Goal: Information Seeking & Learning: Learn about a topic

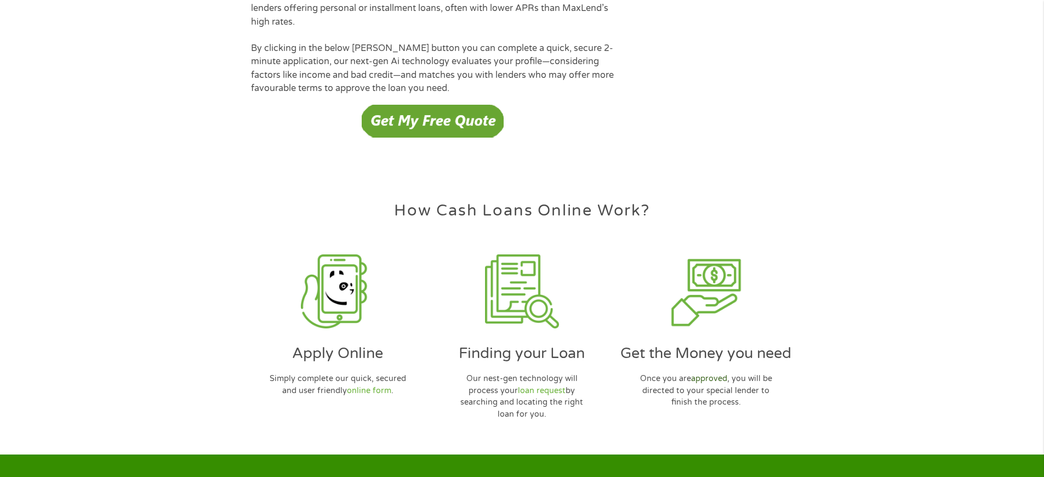
scroll to position [3168, 0]
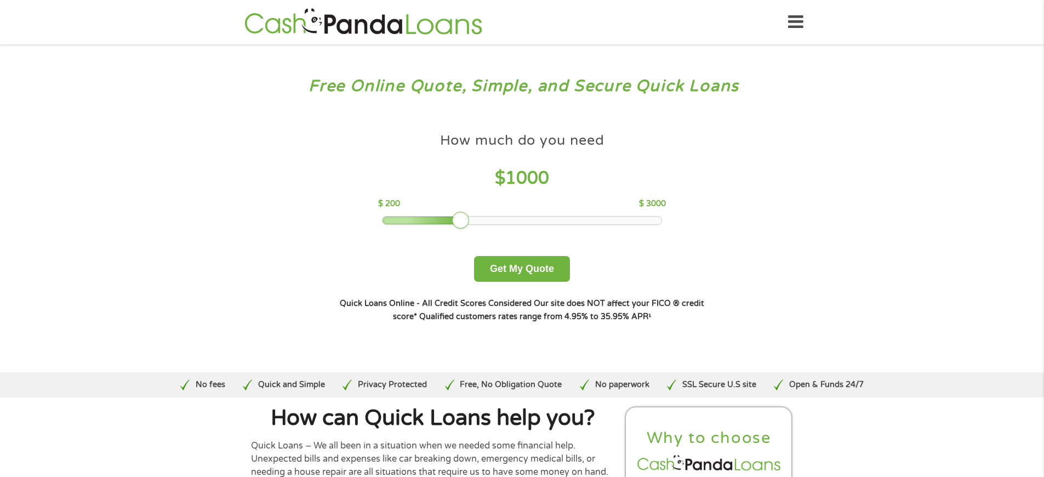
scroll to position [3341, 0]
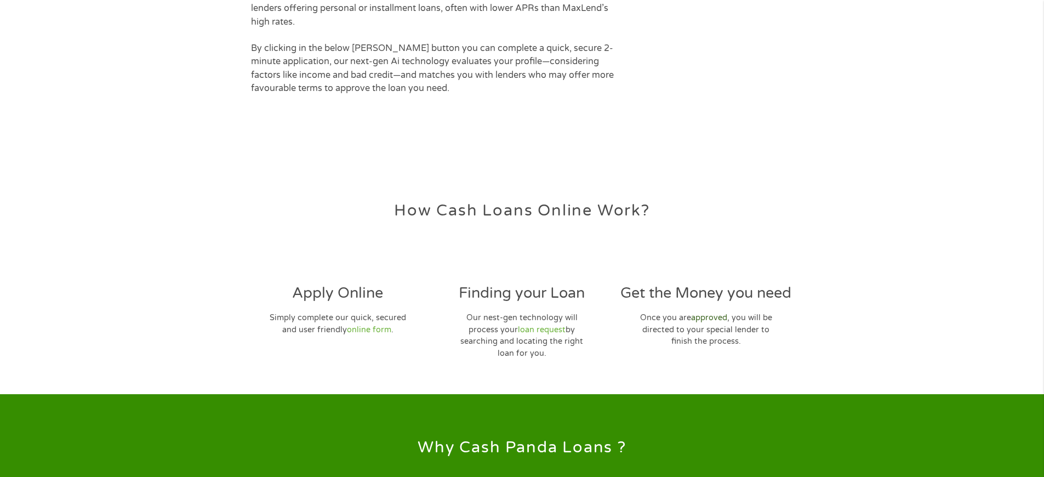
scroll to position [3168, 0]
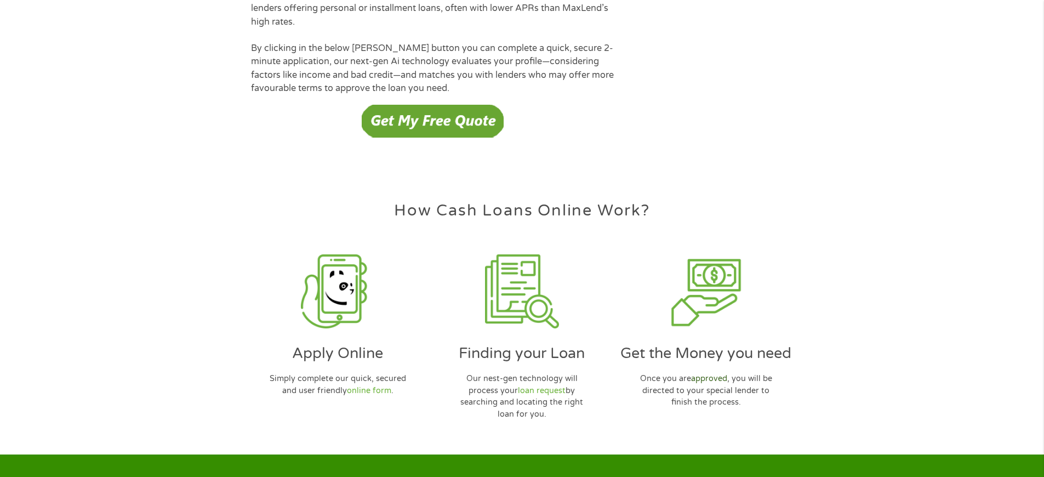
scroll to position [3168, 0]
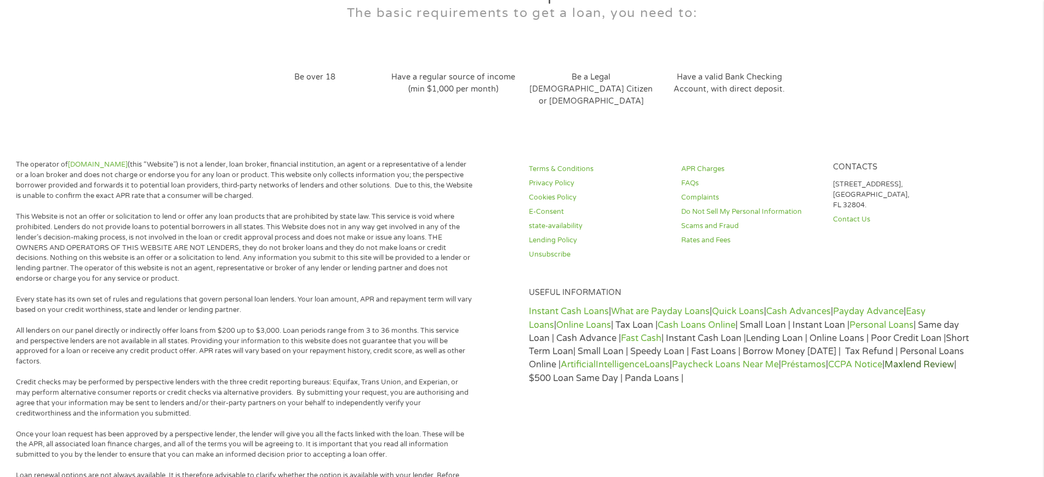
click at [884, 359] on link "Maxlend Review" at bounding box center [919, 364] width 70 height 11
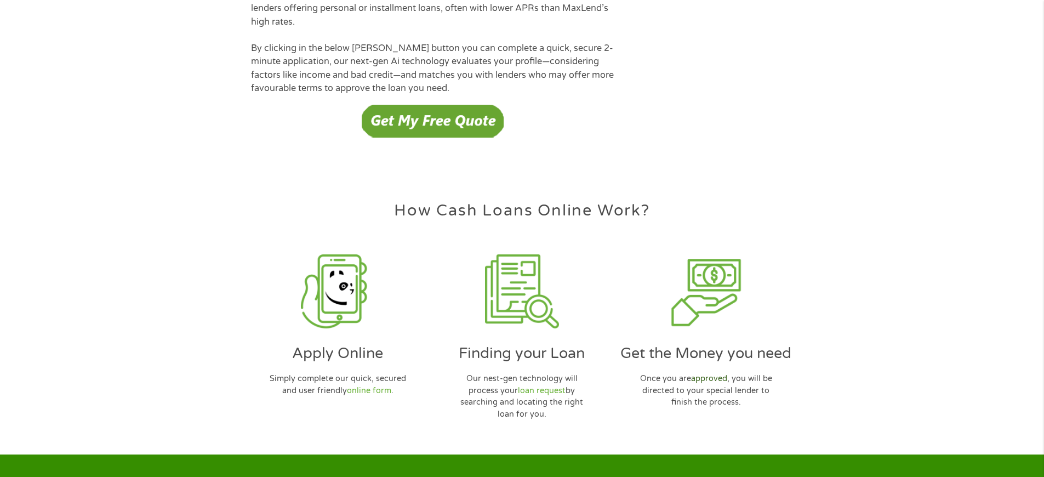
scroll to position [3168, 0]
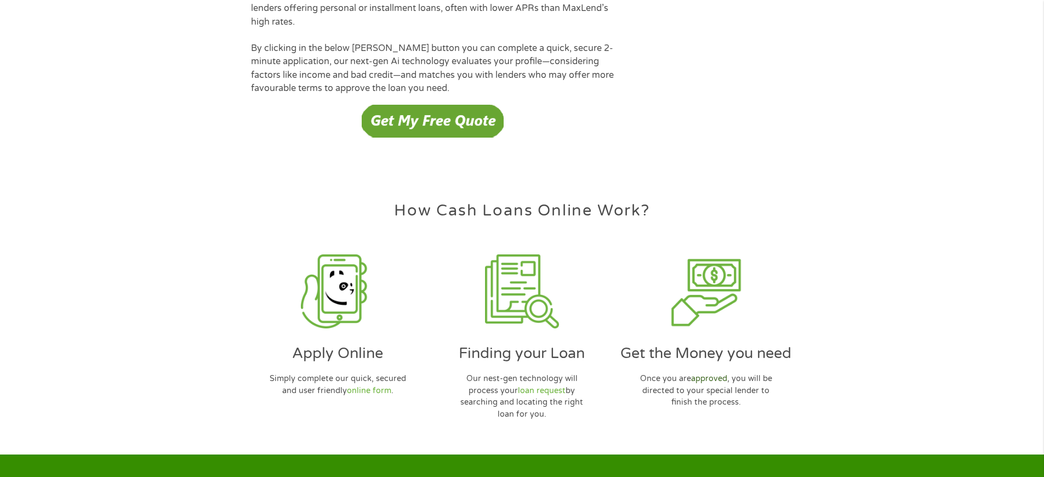
scroll to position [3168, 0]
